Goal: Task Accomplishment & Management: Manage account settings

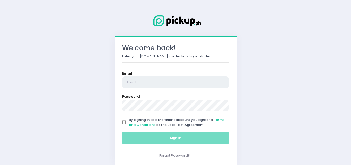
click at [130, 81] on input "email" at bounding box center [175, 82] width 107 height 12
type input "[EMAIL_ADDRESS][DOMAIN_NAME]"
click at [126, 120] on input "By signing in to a Merchant account you agree to Terms and Conditions of the Be…" at bounding box center [124, 122] width 10 height 10
checkbox input "true"
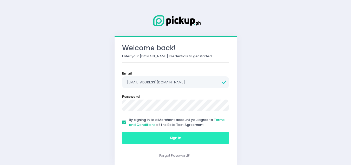
click at [162, 134] on button "Sign In" at bounding box center [175, 137] width 107 height 12
